Goal: Communication & Community: Connect with others

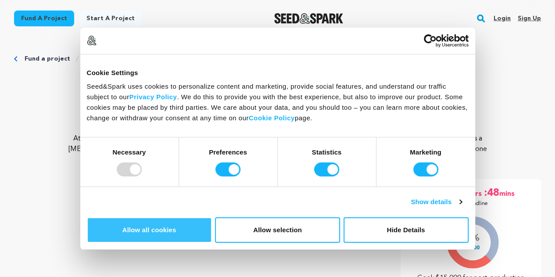
click at [212, 217] on button "Allow all cookies" at bounding box center [149, 229] width 125 height 25
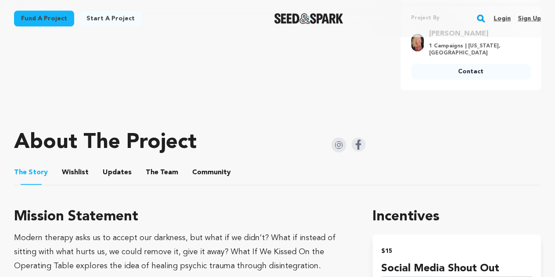
scroll to position [439, 0]
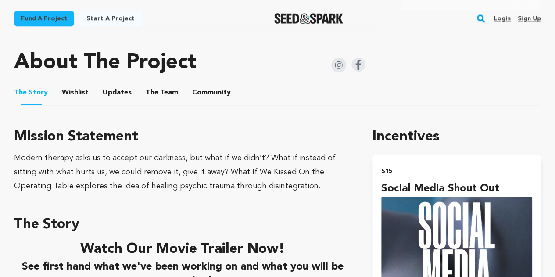
click at [114, 84] on button "Updates" at bounding box center [117, 94] width 21 height 21
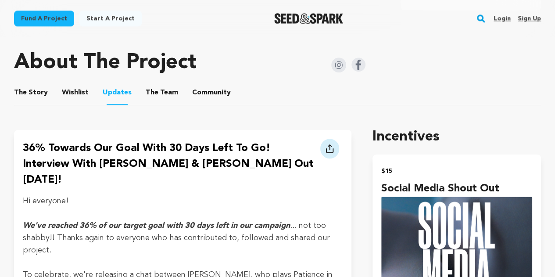
click at [70, 84] on button "Wishlist" at bounding box center [75, 94] width 21 height 21
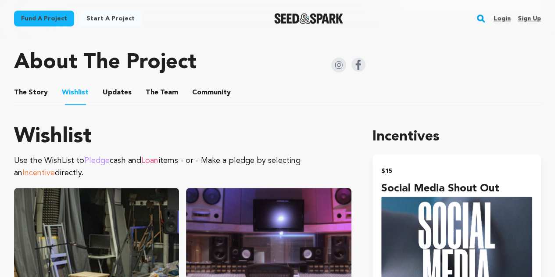
click at [22, 86] on button "The Story" at bounding box center [31, 94] width 21 height 21
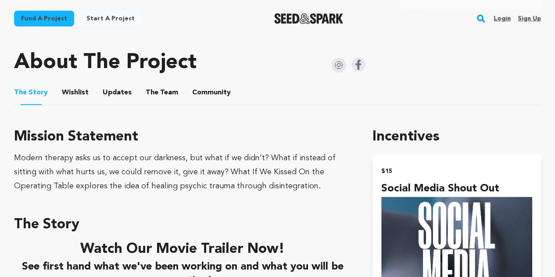
click at [204, 84] on button "Community" at bounding box center [211, 94] width 21 height 21
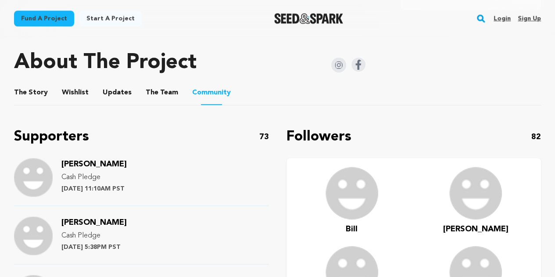
click at [81, 160] on span "[PERSON_NAME]" at bounding box center [93, 164] width 65 height 8
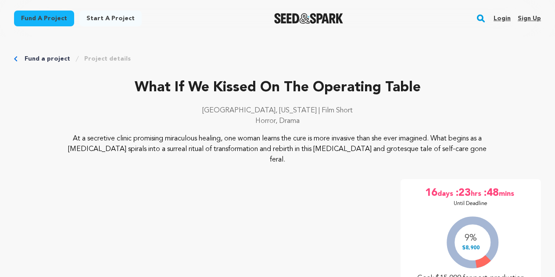
scroll to position [439, 0]
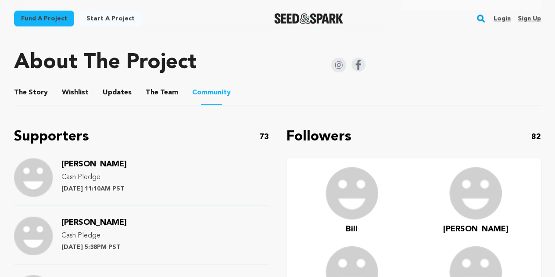
click at [21, 86] on button "The Story" at bounding box center [31, 94] width 21 height 21
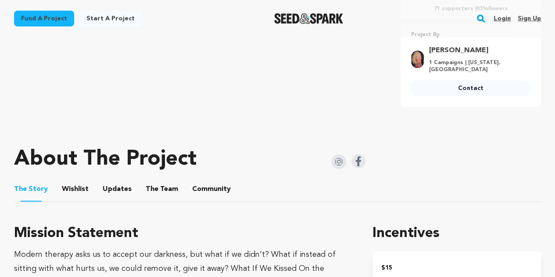
scroll to position [395, 0]
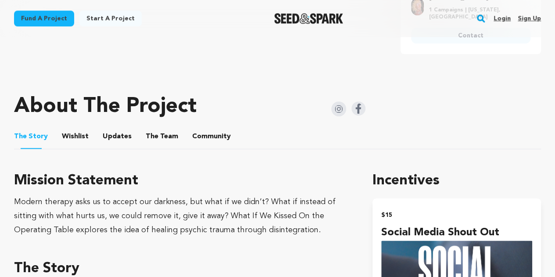
click at [151, 130] on button "The Team" at bounding box center [161, 138] width 21 height 21
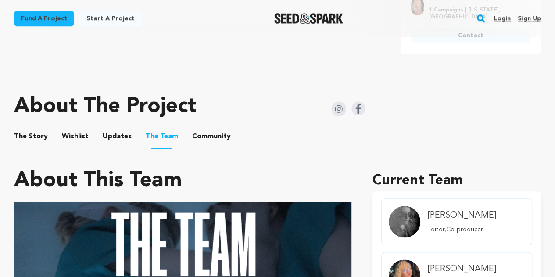
click at [203, 128] on button "Community" at bounding box center [211, 138] width 21 height 21
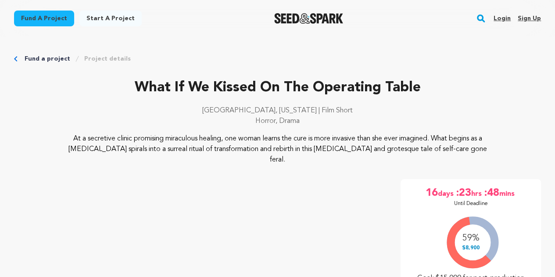
click at [501, 20] on link "Login" at bounding box center [501, 18] width 17 height 14
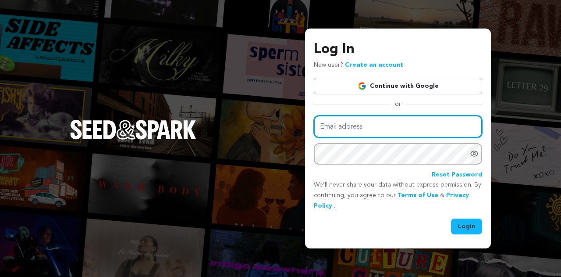
click at [375, 126] on input "Email address" at bounding box center [398, 126] width 168 height 22
type input "amandaegle@gmail.com"
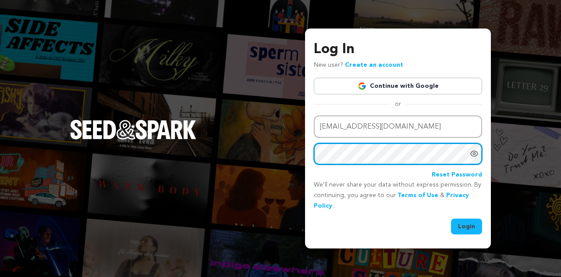
click at [451, 218] on button "Login" at bounding box center [466, 226] width 31 height 16
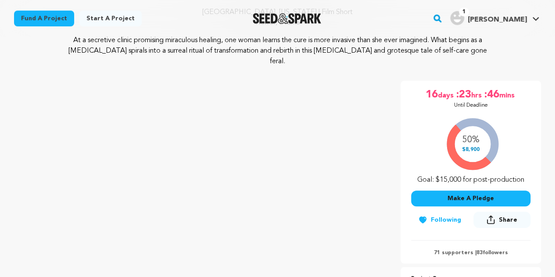
scroll to position [175, 0]
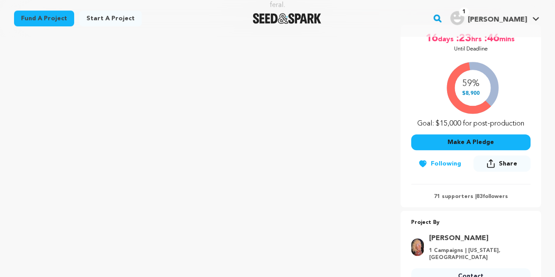
click at [450, 156] on button "Following" at bounding box center [439, 164] width 57 height 16
click at [428, 160] on icon at bounding box center [427, 163] width 7 height 7
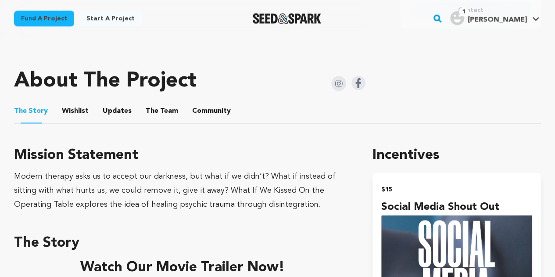
scroll to position [439, 0]
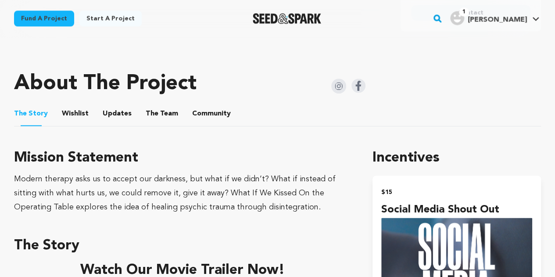
click at [206, 106] on button "Community" at bounding box center [211, 115] width 21 height 21
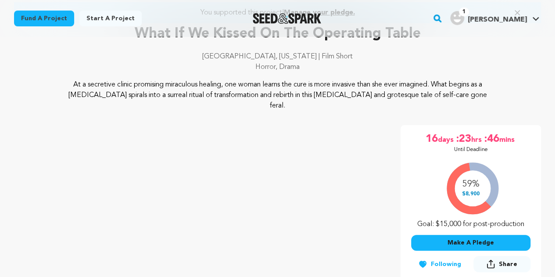
scroll to position [132, 0]
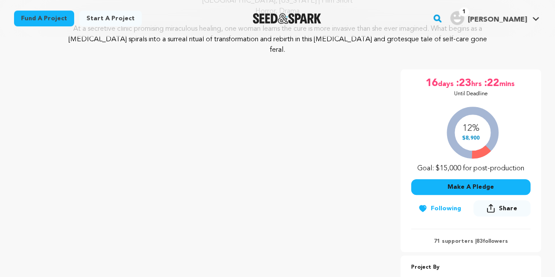
scroll to position [131, 0]
